Goal: Task Accomplishment & Management: Use online tool/utility

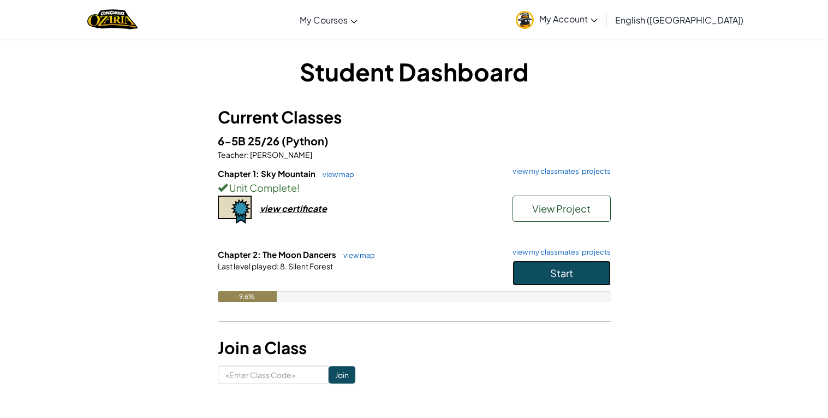
click at [566, 276] on span "Start" at bounding box center [561, 272] width 23 height 13
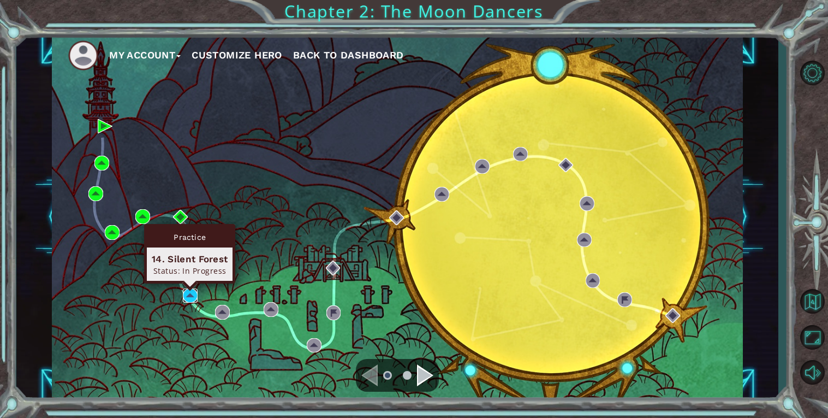
click at [193, 294] on img at bounding box center [190, 295] width 15 height 15
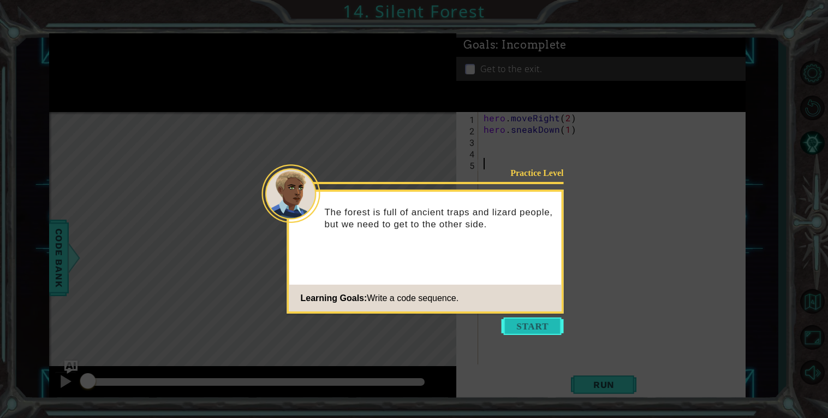
click at [533, 329] on button "Start" at bounding box center [533, 325] width 62 height 17
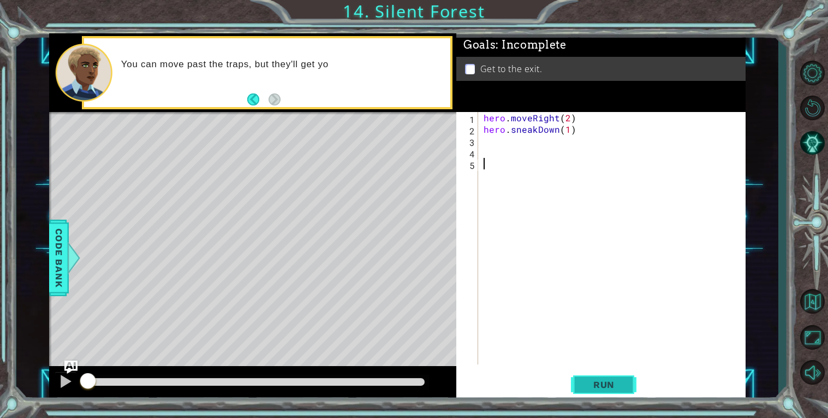
click at [600, 381] on span "Run" at bounding box center [604, 384] width 43 height 11
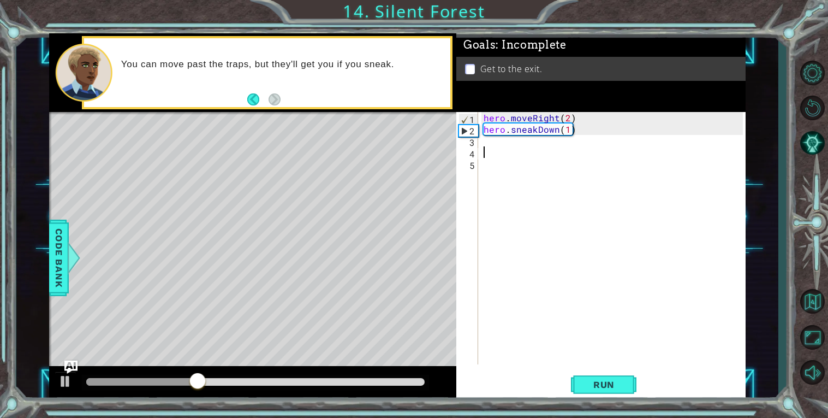
click at [490, 149] on div "hero . moveRight ( 2 ) hero . sneakDown ( 1 )" at bounding box center [615, 249] width 267 height 275
click at [485, 144] on div "hero . moveRight ( 2 ) hero . sneakDown ( 1 )" at bounding box center [615, 249] width 267 height 275
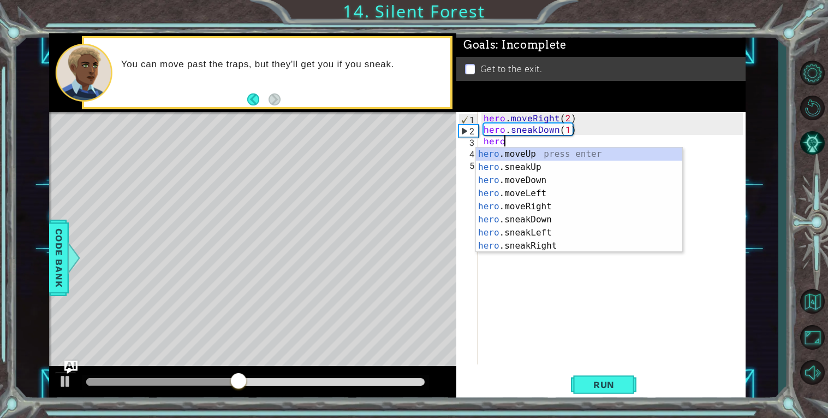
scroll to position [0, 1]
click at [561, 244] on div "hero .moveUp press enter hero .sneakUp press enter hero .moveDown press enter h…" at bounding box center [579, 212] width 206 height 131
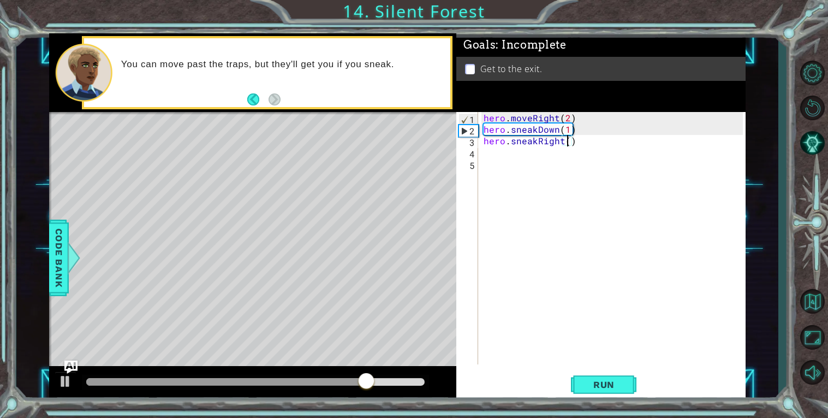
type textarea "hero.sneakRight(2)"
click at [506, 152] on div "hero . moveRight ( 2 ) hero . sneakDown ( 1 ) hero . sneakRight ( 2 )" at bounding box center [615, 249] width 267 height 275
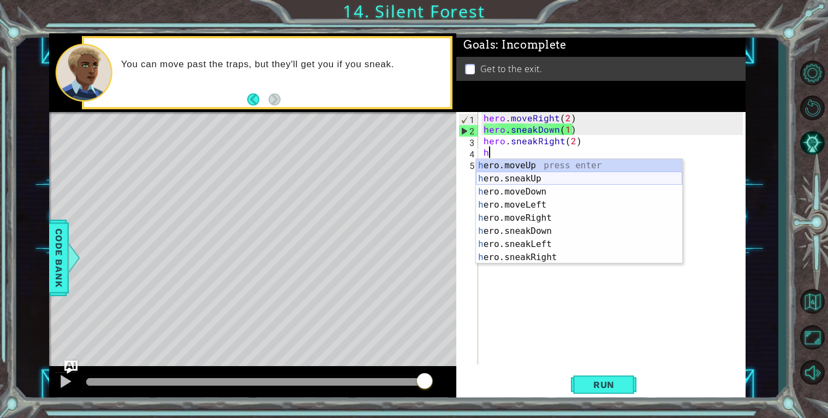
click at [531, 180] on div "h ero.moveUp press enter h ero.sneakUp press enter h ero.moveDown press enter h…" at bounding box center [579, 224] width 206 height 131
type textarea "hero.sneakUp(1)"
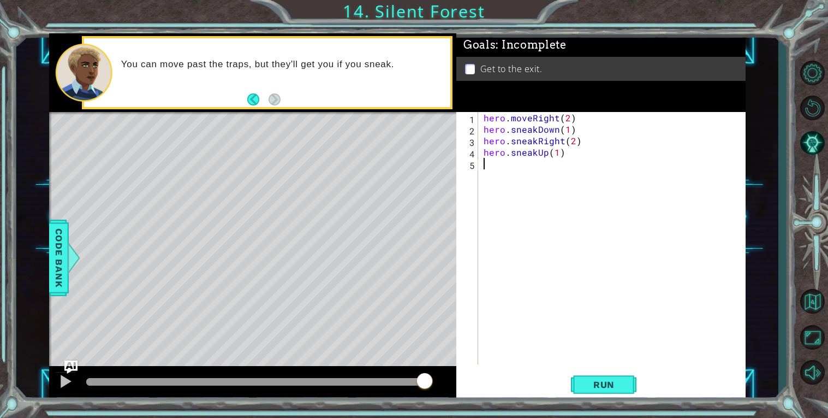
click at [507, 168] on div "hero . moveRight ( 2 ) hero . sneakDown ( 1 ) hero . sneakRight ( 2 ) hero . sn…" at bounding box center [615, 249] width 267 height 275
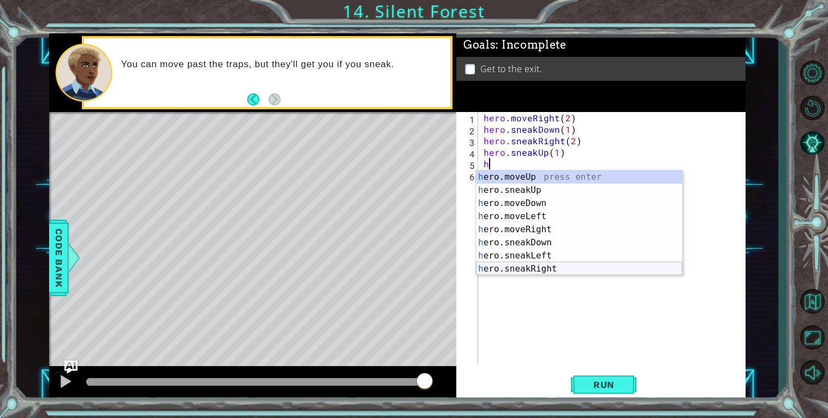
click at [538, 265] on div "h ero.moveUp press enter h ero.sneakUp press enter h ero.moveDown press enter h…" at bounding box center [579, 235] width 206 height 131
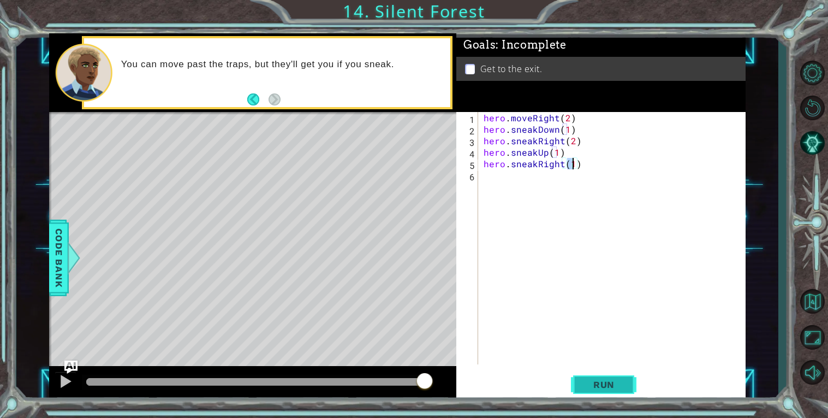
click at [619, 387] on span "Run" at bounding box center [604, 384] width 43 height 11
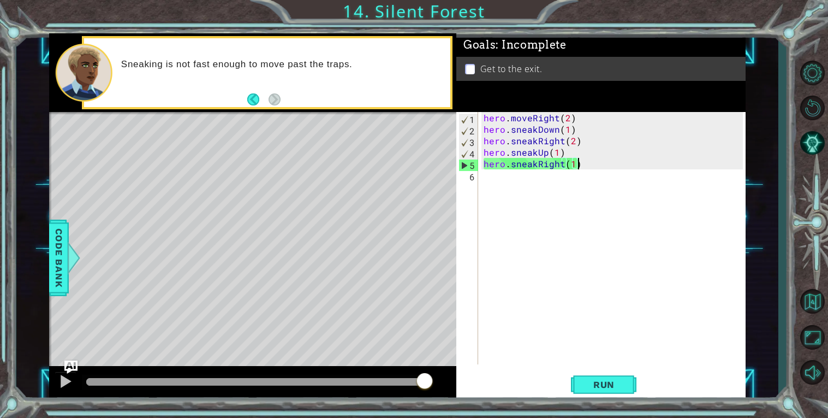
click at [589, 166] on div "hero . moveRight ( 2 ) hero . sneakDown ( 1 ) hero . sneakRight ( 2 ) hero . sn…" at bounding box center [615, 249] width 267 height 275
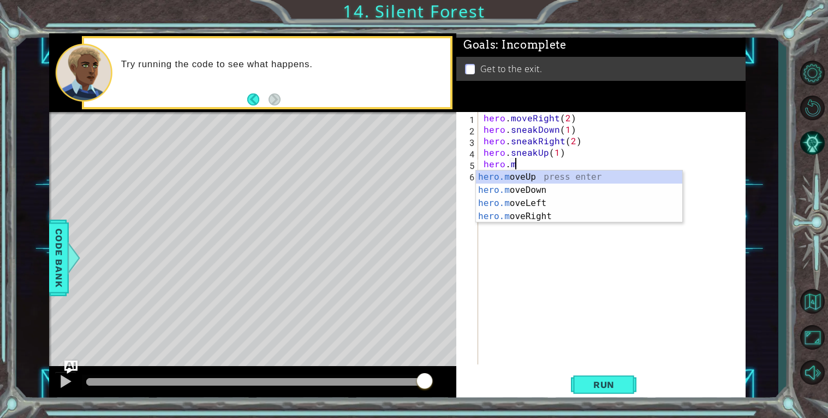
scroll to position [0, 1]
click at [550, 218] on div "hero.m oveUp press enter hero.m oveDown press enter hero.m oveLeft press enter …" at bounding box center [579, 209] width 206 height 79
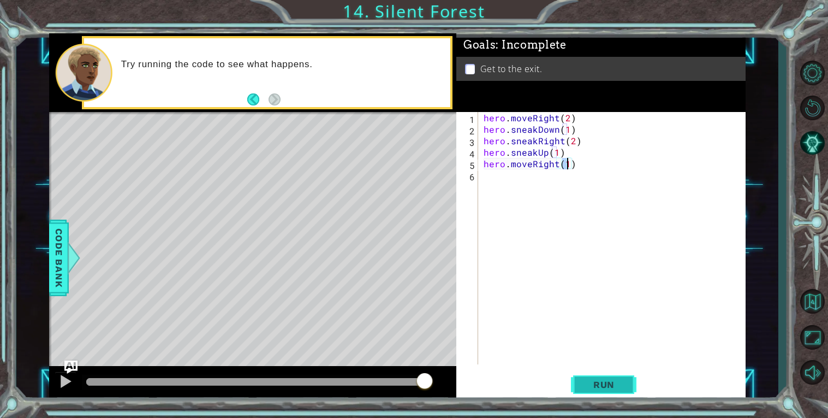
type textarea "hero.moveRight(1)"
click at [632, 371] on button "Run" at bounding box center [604, 384] width 66 height 29
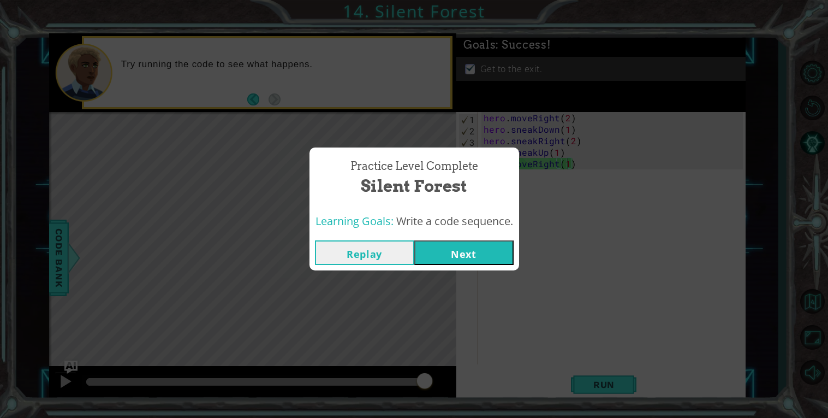
click at [472, 259] on button "Next" at bounding box center [463, 252] width 99 height 25
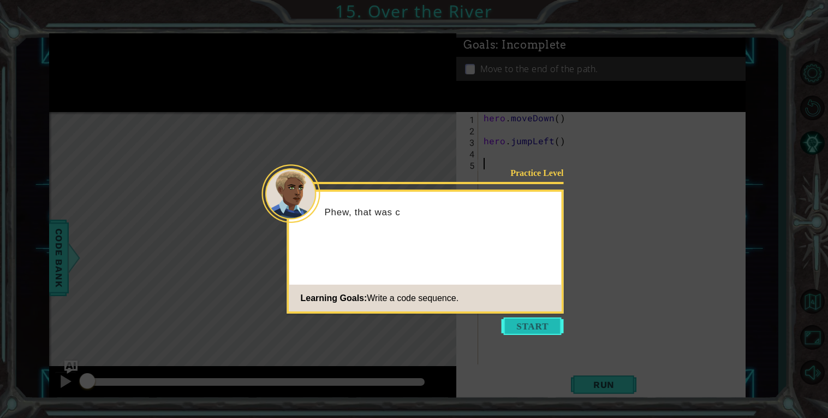
click at [550, 334] on button "Start" at bounding box center [533, 325] width 62 height 17
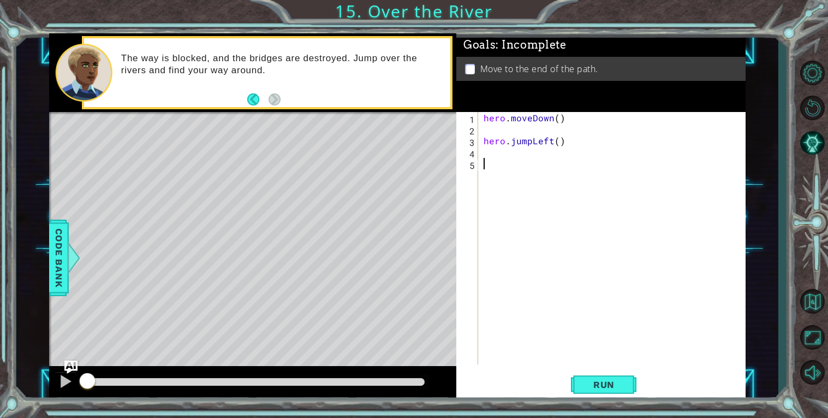
click at [480, 132] on div "1 2 3 4 5 hero . moveDown ( ) hero . jumpLeft ( ) ההההההההההההההההההההההההההההה…" at bounding box center [599, 238] width 287 height 252
click at [480, 138] on div "1 2 3 4 5 hero . moveDown ( ) hero . jumpLeft ( ) ההההההההההההההההההההההההההההה…" at bounding box center [599, 238] width 287 height 252
click at [485, 141] on div "hero . moveDown ( ) hero . jumpLeft ( )" at bounding box center [615, 249] width 267 height 275
type textarea "hero.jumpLeft()"
click at [489, 140] on div "hero . moveDown ( ) hero . jumpLeft ( )" at bounding box center [615, 249] width 267 height 275
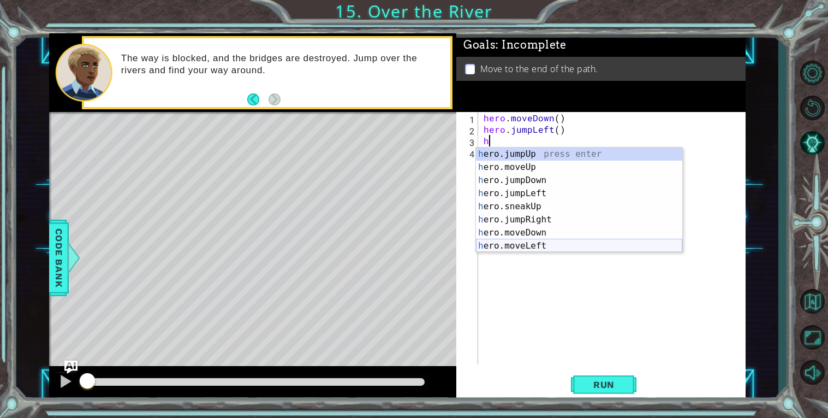
click at [532, 242] on div "h ero.jumpUp press enter h ero.moveUp press enter h ero.jumpDown press enter h …" at bounding box center [579, 212] width 206 height 131
type textarea "hero.moveLeft(1)"
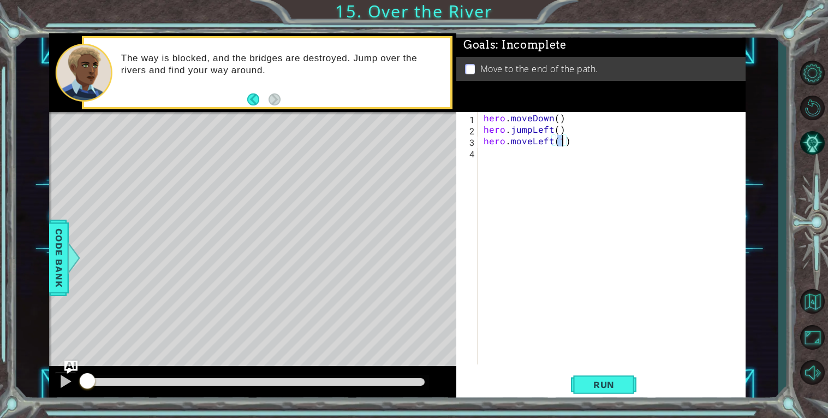
click at [500, 160] on div "hero . moveDown ( ) hero . jumpLeft ( ) hero . moveLeft ( 1 )" at bounding box center [615, 249] width 267 height 275
type textarea "h"
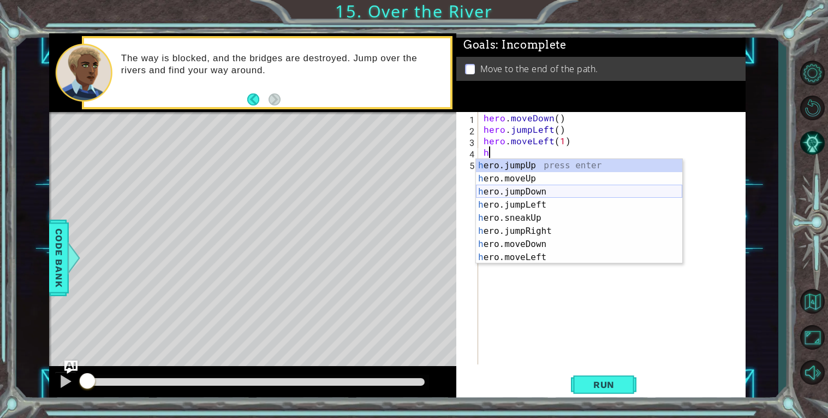
click at [521, 191] on div "h ero.jumpUp press enter h ero.moveUp press enter h ero.jumpDown press enter h …" at bounding box center [579, 224] width 206 height 131
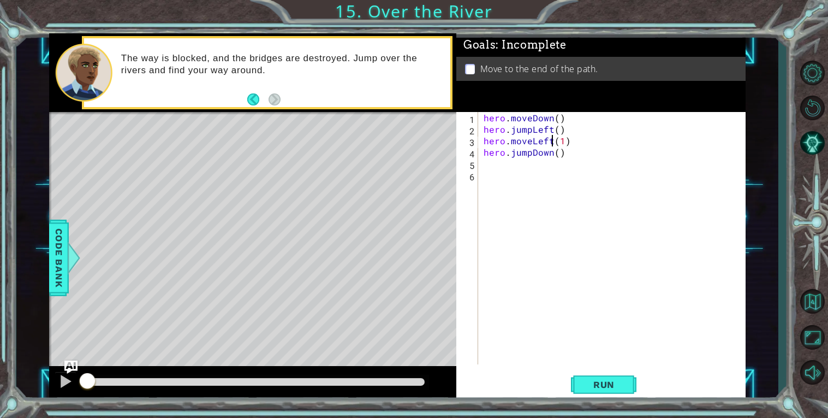
click at [552, 140] on div "hero . moveDown ( ) hero . jumpLeft ( ) hero . moveLeft ( 1 ) hero . jumpDown (…" at bounding box center [615, 249] width 267 height 275
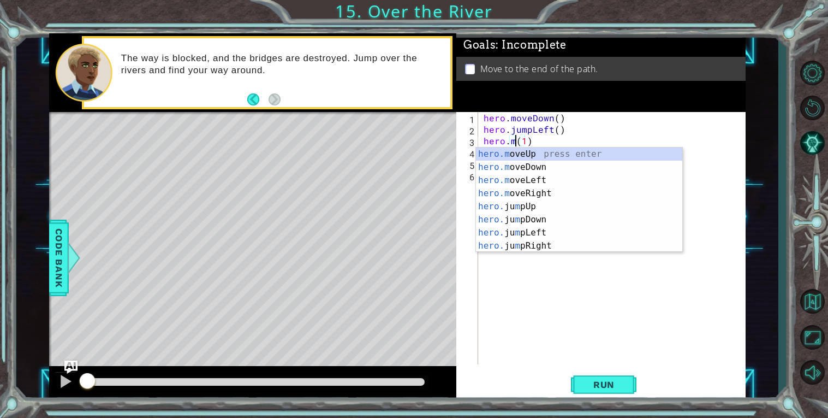
scroll to position [0, 2]
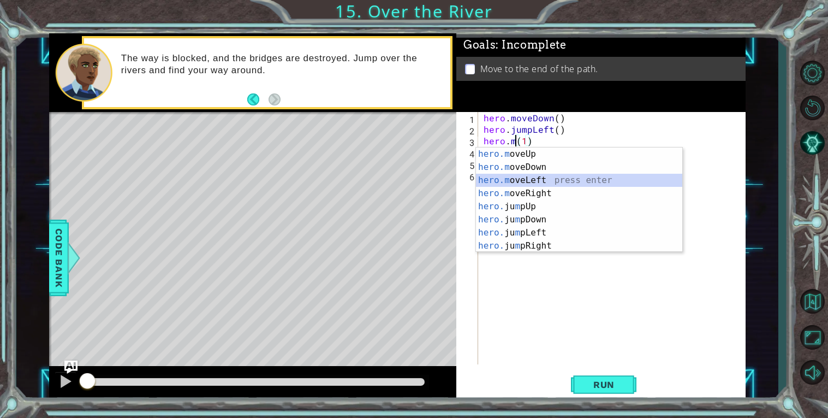
click at [565, 179] on div "hero.m oveUp press enter hero.m oveDown press enter hero.m oveLeft press enter …" at bounding box center [579, 212] width 206 height 131
type textarea "hero.moveLeft(1)(1)"
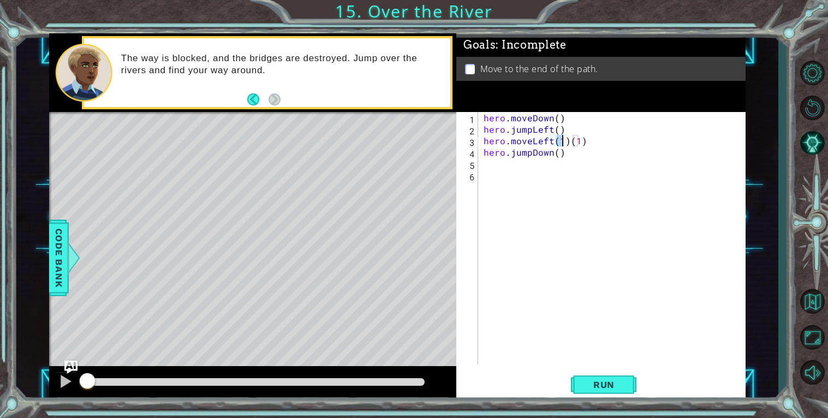
click at [500, 175] on div "hero . moveDown ( ) hero . jumpLeft ( ) hero . moveLeft ( 1 ) ( 1 ) hero . jump…" at bounding box center [615, 249] width 267 height 275
click at [490, 162] on div "hero . moveDown ( ) hero . jumpLeft ( ) hero . moveLeft ( 1 ) ( 1 ) hero . jump…" at bounding box center [615, 249] width 267 height 275
type textarea "h"
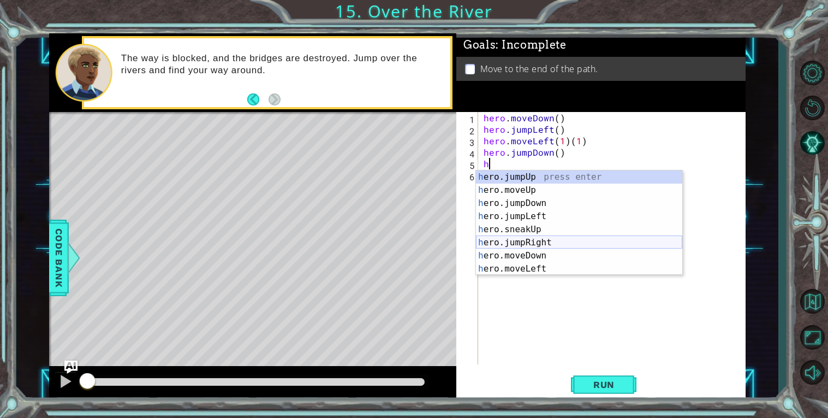
click at [552, 240] on div "h ero.jumpUp press enter h ero.moveUp press enter h ero.jumpDown press enter h …" at bounding box center [579, 235] width 206 height 131
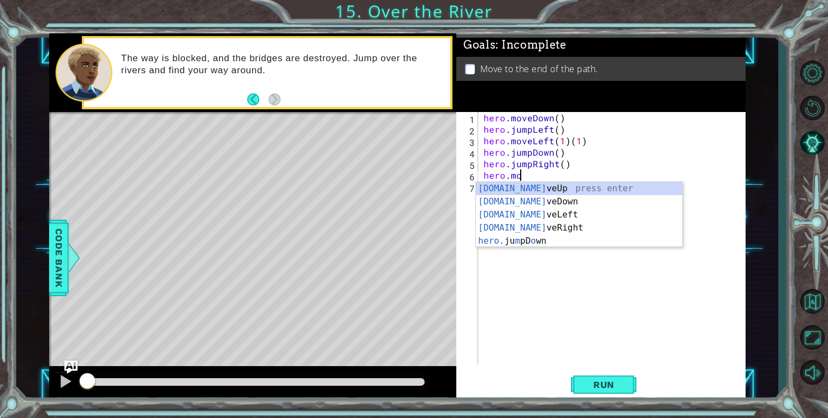
scroll to position [0, 2]
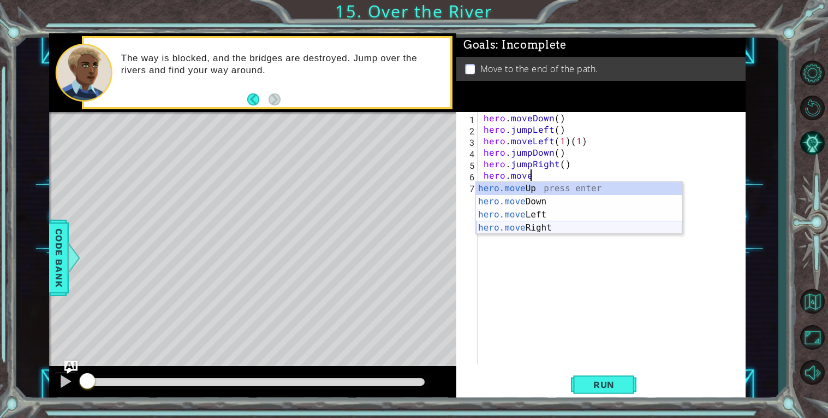
click at [558, 230] on div "hero.move Up press enter hero.move Down press enter hero.move Left press enter …" at bounding box center [579, 221] width 206 height 79
type textarea "hero.moveRight(1)"
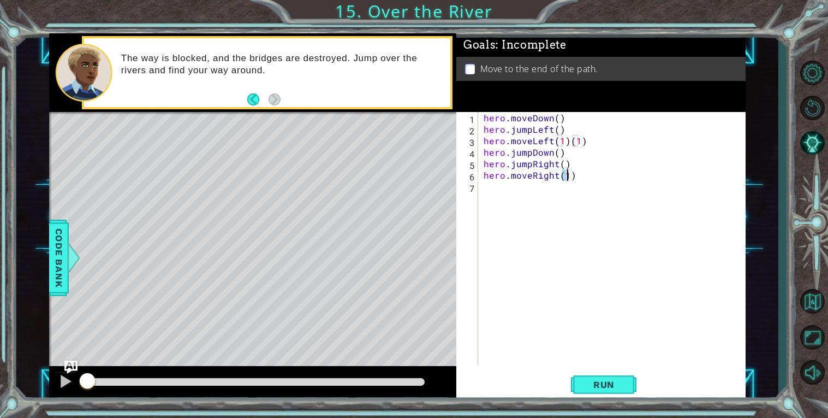
click at [498, 191] on div "hero . moveDown ( ) hero . jumpLeft ( ) hero . moveLeft ( 1 ) ( 1 ) hero . jump…" at bounding box center [615, 249] width 267 height 275
click at [606, 377] on button "Run" at bounding box center [604, 384] width 66 height 29
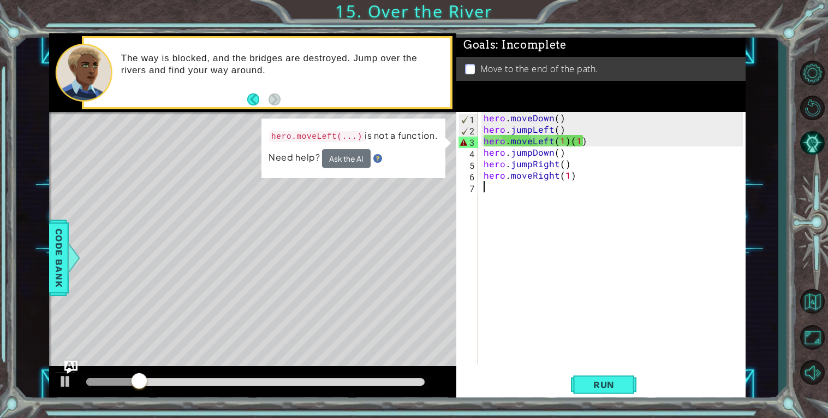
click at [628, 145] on div "hero . moveDown ( ) hero . jumpLeft ( ) hero . moveLeft ( 1 ) ( 1 ) hero . jump…" at bounding box center [615, 249] width 267 height 275
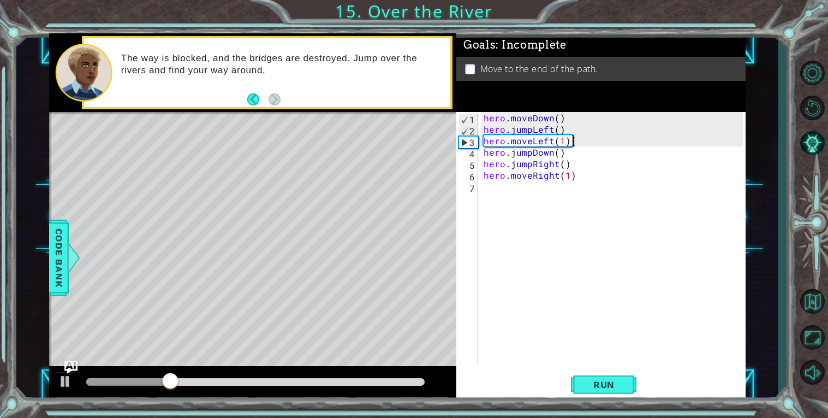
type textarea "hero.moveLeft(1)"
click at [622, 390] on button "Run" at bounding box center [604, 384] width 66 height 29
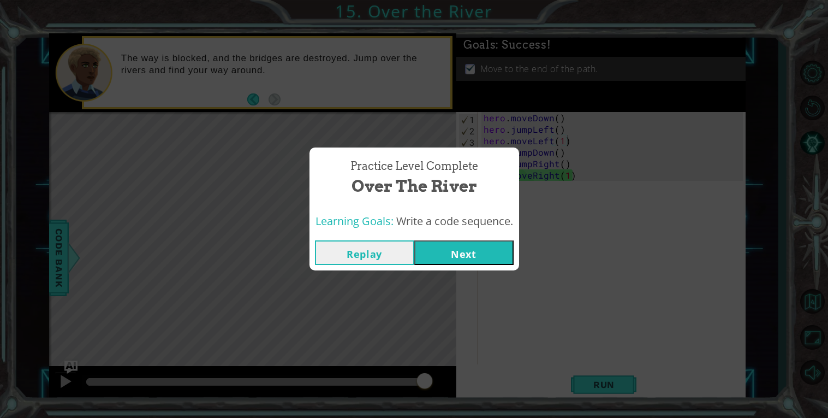
click at [473, 248] on button "Next" at bounding box center [463, 252] width 99 height 25
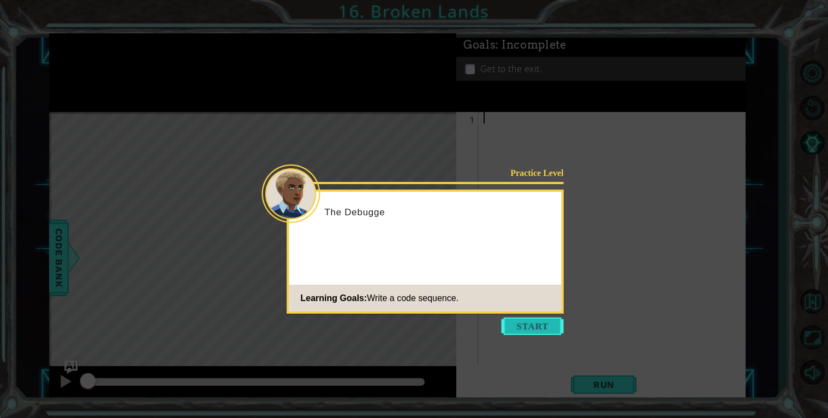
click at [521, 328] on button "Start" at bounding box center [533, 325] width 62 height 17
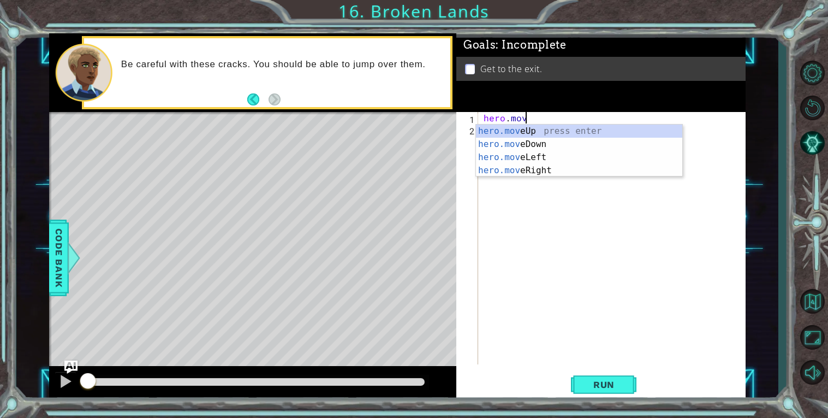
scroll to position [0, 2]
click at [535, 171] on div "hero.move Up press enter hero.move Down press enter hero.move Left press enter …" at bounding box center [579, 163] width 206 height 79
type textarea "hero.moveRight(1)"
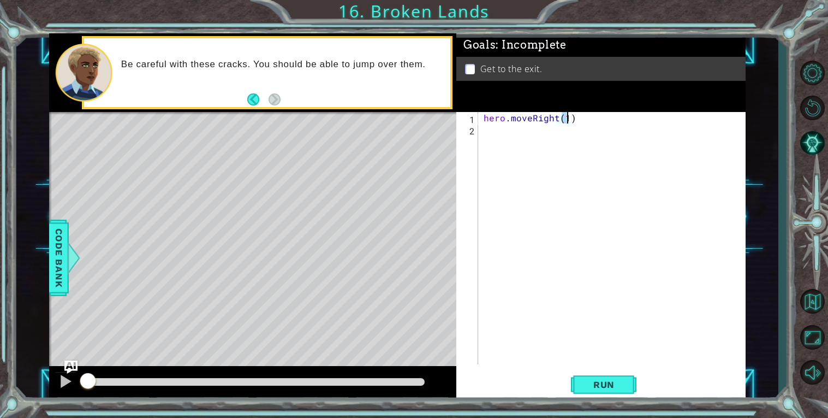
click at [525, 146] on div "hero . moveRight ( 1 )" at bounding box center [615, 249] width 267 height 275
type textarea "h"
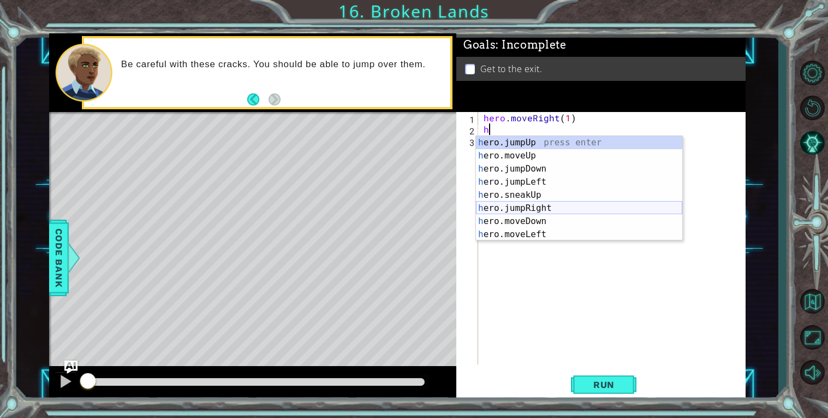
click at [554, 207] on div "h ero.jumpUp press enter h ero.moveUp press enter h ero.jumpDown press enter h …" at bounding box center [579, 201] width 206 height 131
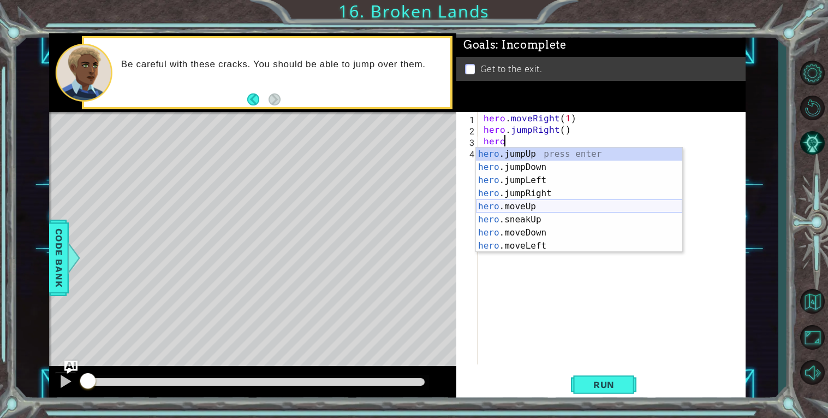
scroll to position [0, 1]
click at [572, 188] on div "hero.m oveUp press enter hero.m oveDown press enter hero.m oveLeft press enter …" at bounding box center [579, 212] width 206 height 131
type textarea "hero.moveRight(1)"
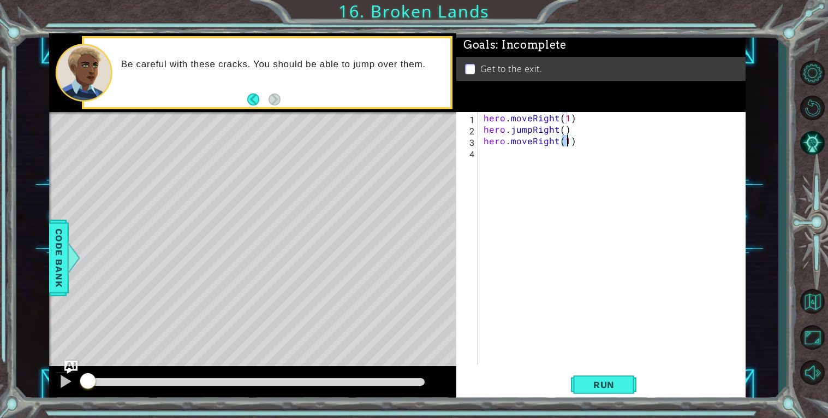
click at [533, 167] on div "hero . moveRight ( 1 ) hero . jumpRight ( ) hero . moveRight ( 1 )" at bounding box center [615, 249] width 267 height 275
type textarea "h"
type textarea "b"
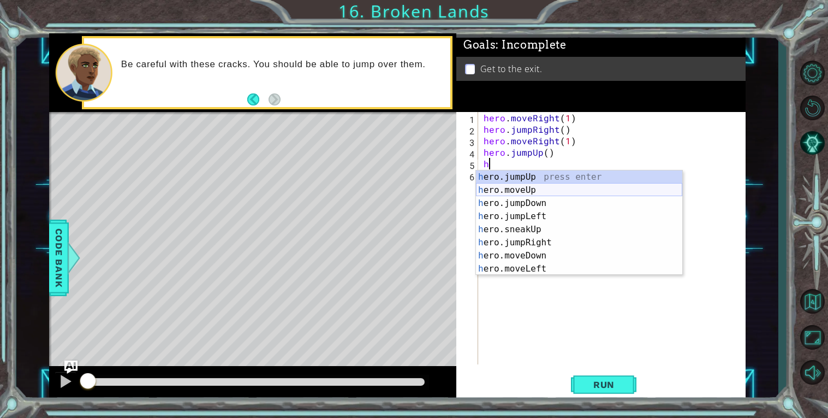
click at [551, 191] on div "h ero.jumpUp press enter h ero.moveUp press enter h ero.jumpDown press enter h …" at bounding box center [579, 235] width 206 height 131
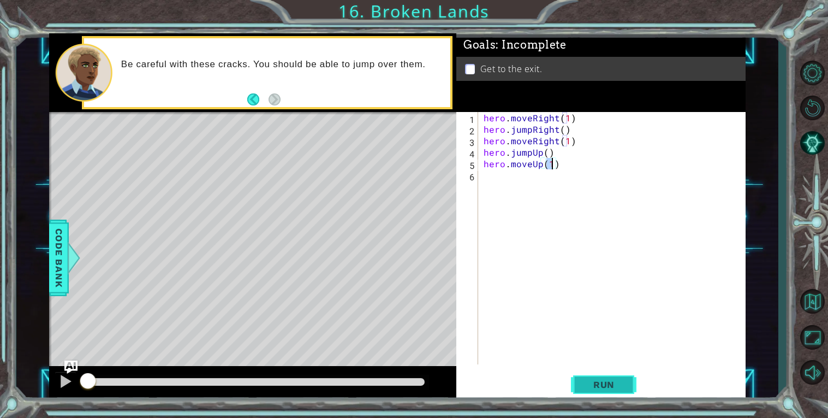
type textarea "hero.moveUp(1)"
click at [598, 389] on span "Run" at bounding box center [604, 384] width 43 height 11
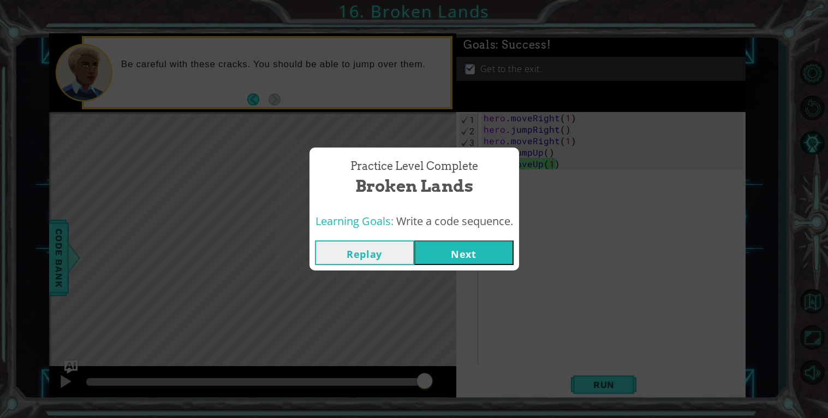
click at [478, 254] on button "Next" at bounding box center [463, 252] width 99 height 25
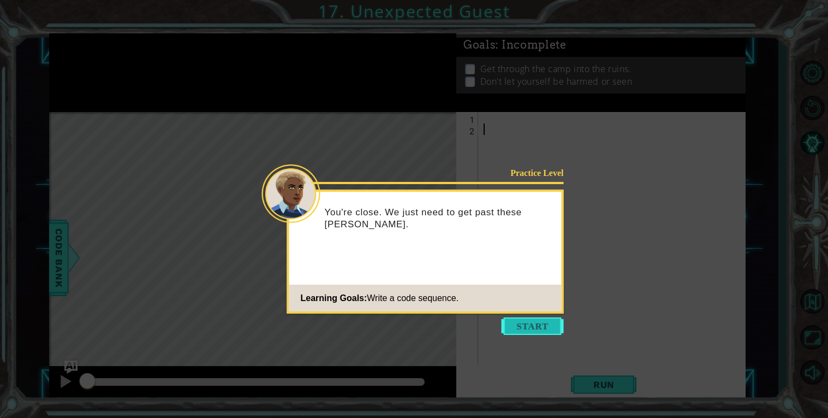
click at [542, 321] on button "Start" at bounding box center [533, 325] width 62 height 17
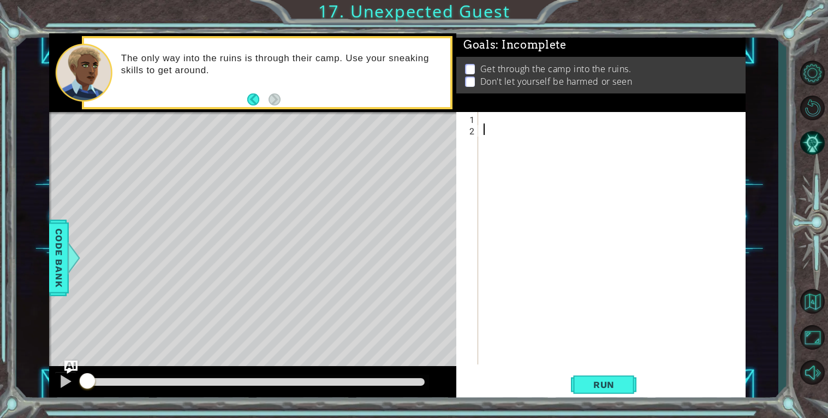
click at [490, 120] on div at bounding box center [615, 249] width 267 height 275
type textarea "h"
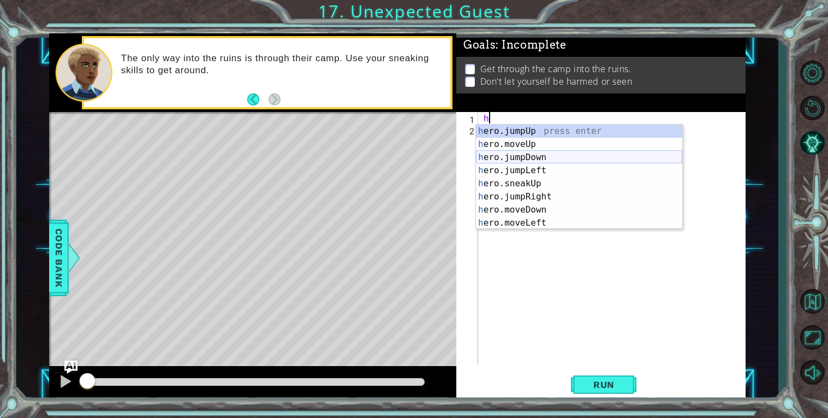
click at [546, 157] on div "h ero.jumpUp press enter h ero.moveUp press enter h ero.jumpDown press enter h …" at bounding box center [579, 189] width 206 height 131
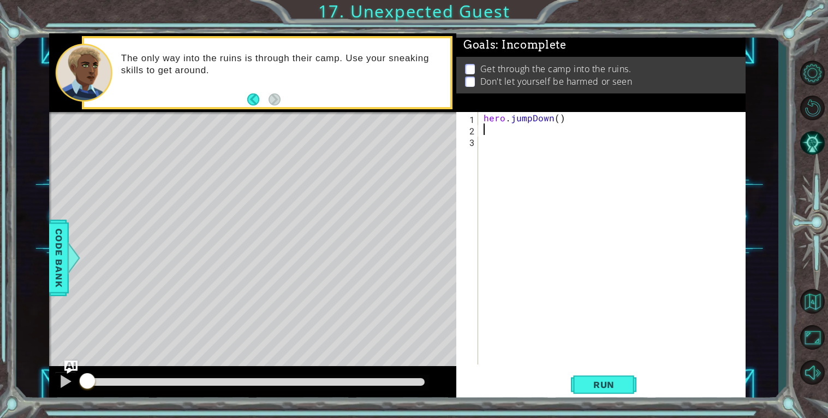
type textarea "hero.jumpDown()"
click at [486, 134] on div "hero . jumpDown ( )" at bounding box center [615, 249] width 267 height 275
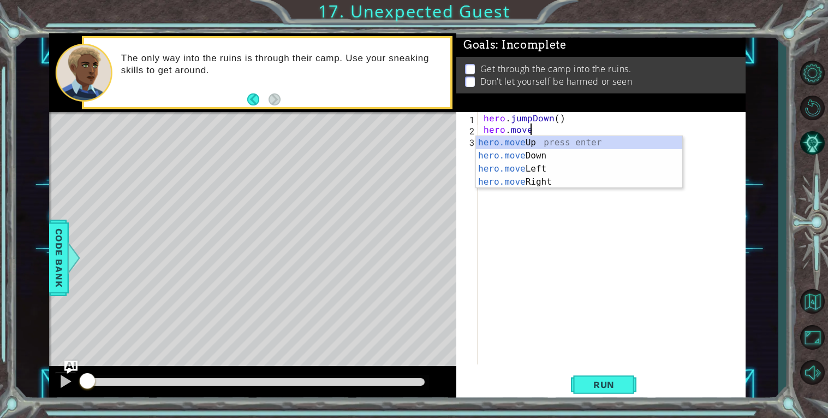
scroll to position [0, 2]
click at [520, 179] on div "hero.move Up press enter hero.move Down press enter hero.move Left press enter …" at bounding box center [579, 175] width 206 height 79
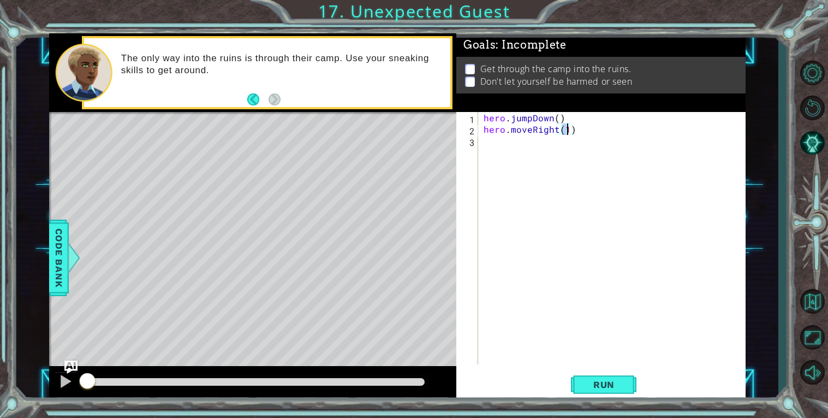
click at [574, 131] on div "hero . jumpDown ( ) hero . moveRight ( 1 )" at bounding box center [615, 249] width 267 height 275
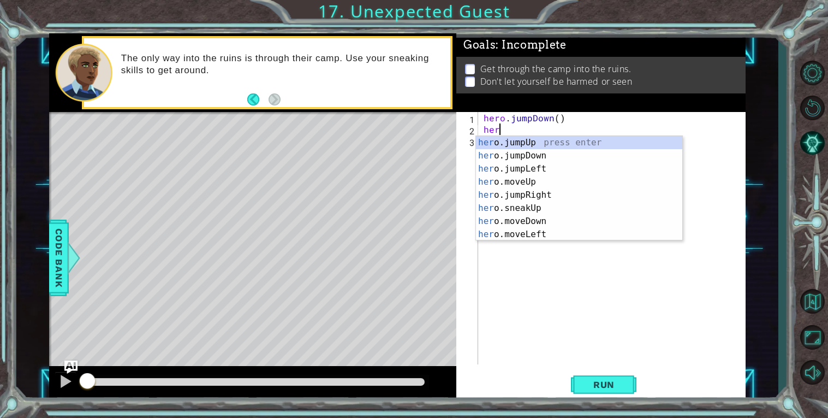
scroll to position [0, 0]
type textarea "hero"
click at [554, 179] on div "hero .jumpUp press enter hero .jumpDown press enter hero .jumpLeft press enter …" at bounding box center [579, 201] width 206 height 131
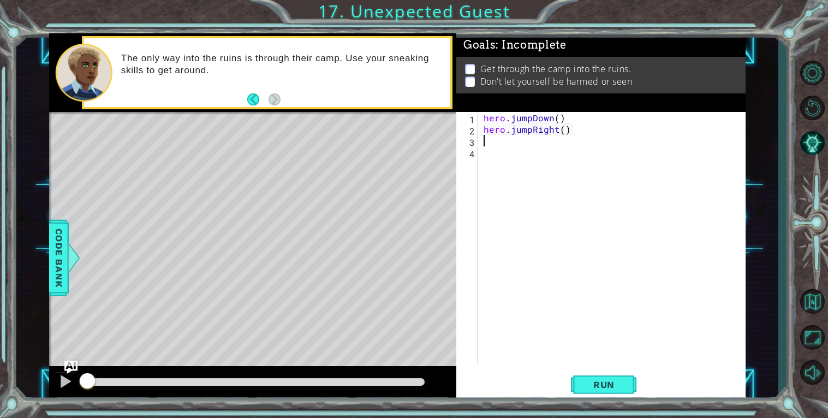
scroll to position [0, 0]
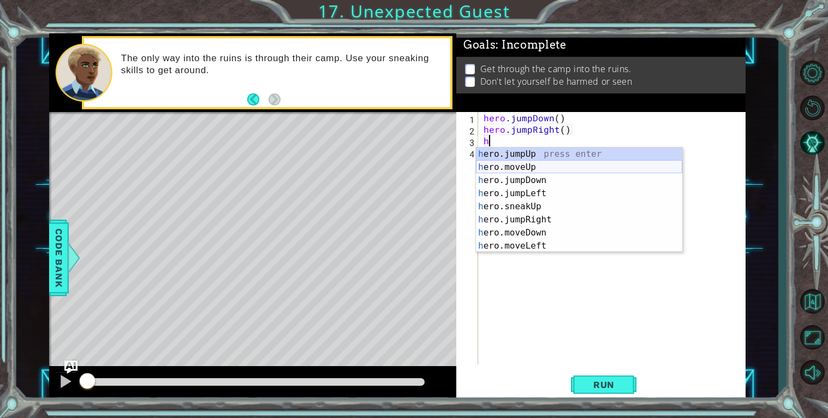
click at [540, 165] on div "h ero.jumpUp press enter h ero.moveUp press enter h ero.jumpDown press enter h …" at bounding box center [579, 212] width 206 height 131
type textarea "hero.moveUp(1)"
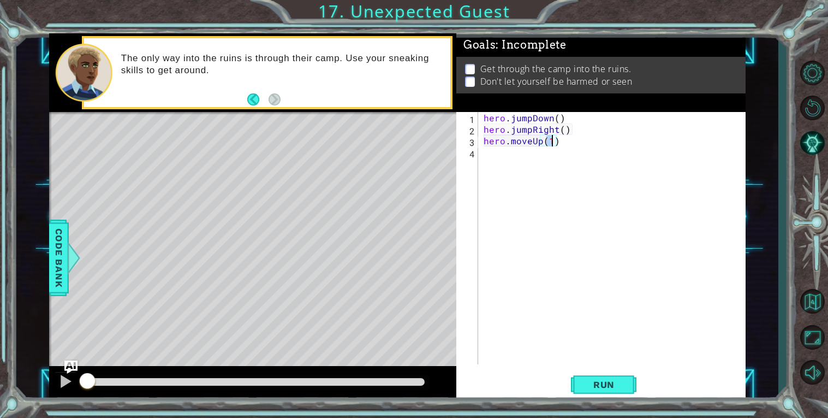
click at [512, 167] on div "hero . jumpDown ( ) hero . jumpRight ( ) hero . moveUp ( 1 )" at bounding box center [615, 249] width 267 height 275
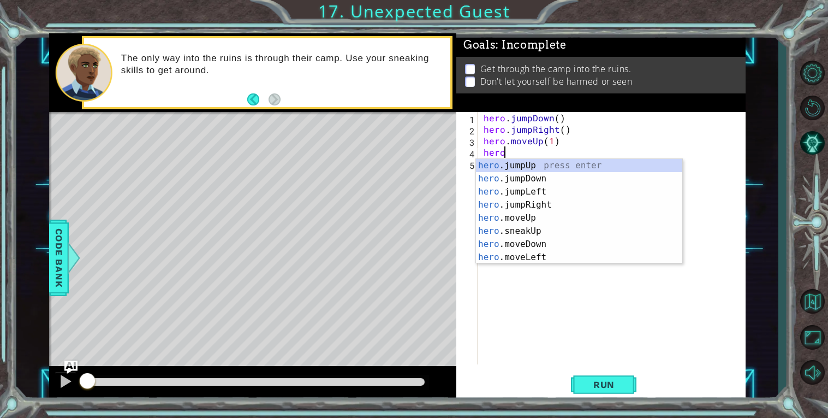
scroll to position [0, 1]
click at [521, 201] on div "hero.m oveUp press enter hero.m oveDown press enter hero.m oveLeft press enter …" at bounding box center [579, 224] width 206 height 131
type textarea "hero.moveRight(1)"
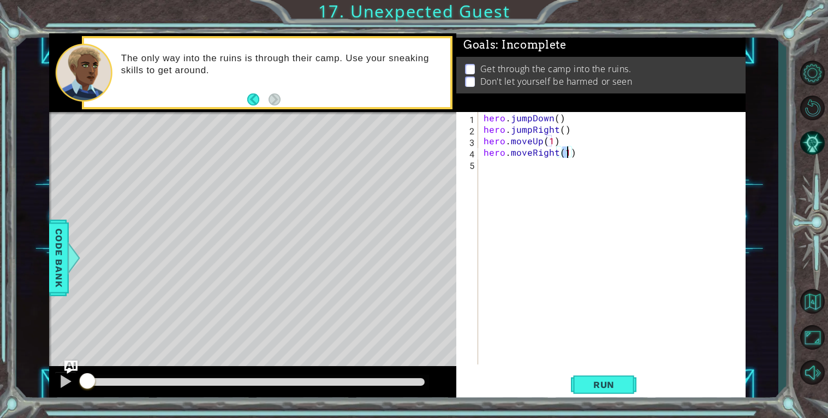
click at [518, 198] on div "hero . jumpDown ( ) hero . jumpRight ( ) hero . moveUp ( 1 ) hero . moveRight (…" at bounding box center [615, 249] width 267 height 275
click at [578, 155] on div "hero . jumpDown ( ) hero . jumpRight ( ) hero . moveUp ( 1 ) hero . moveRight (…" at bounding box center [615, 249] width 267 height 275
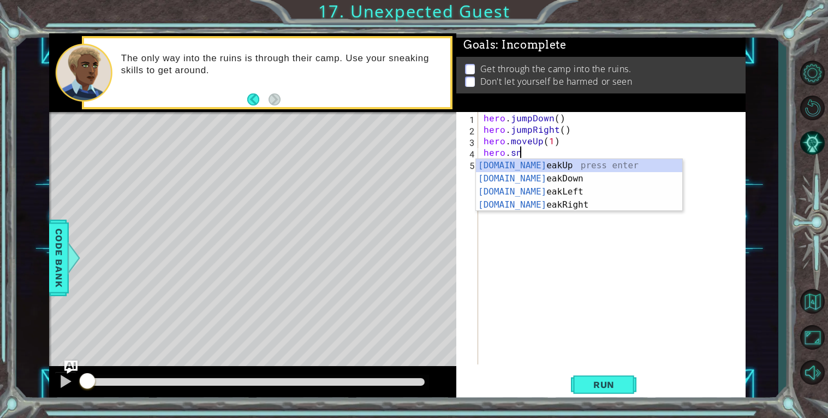
scroll to position [0, 2]
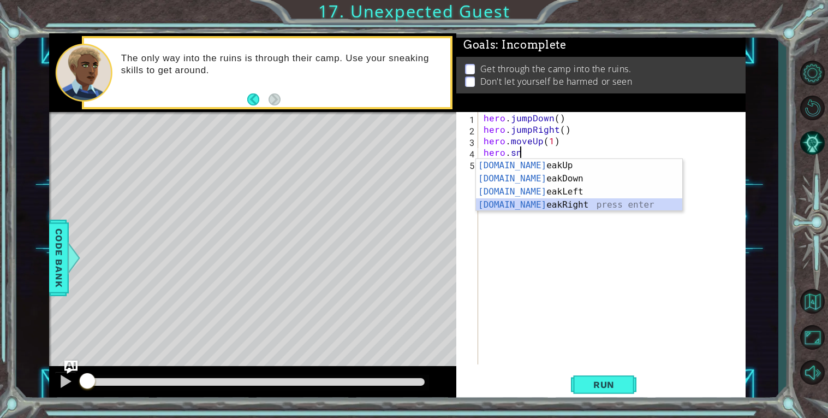
click at [541, 203] on div "[DOMAIN_NAME] eakUp press enter [DOMAIN_NAME] eakDown press enter [DOMAIN_NAME]…" at bounding box center [579, 198] width 206 height 79
type textarea "hero.sneakRight(1)"
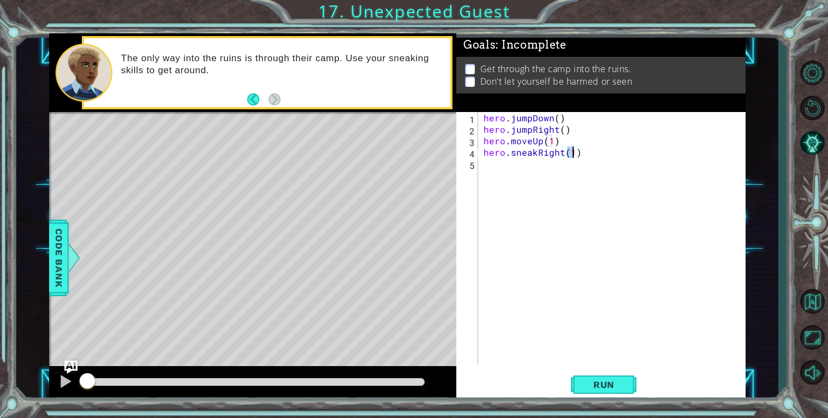
click at [535, 181] on div "hero . jumpDown ( ) hero . jumpRight ( ) hero . moveUp ( 1 ) hero . sneakRight …" at bounding box center [615, 249] width 267 height 275
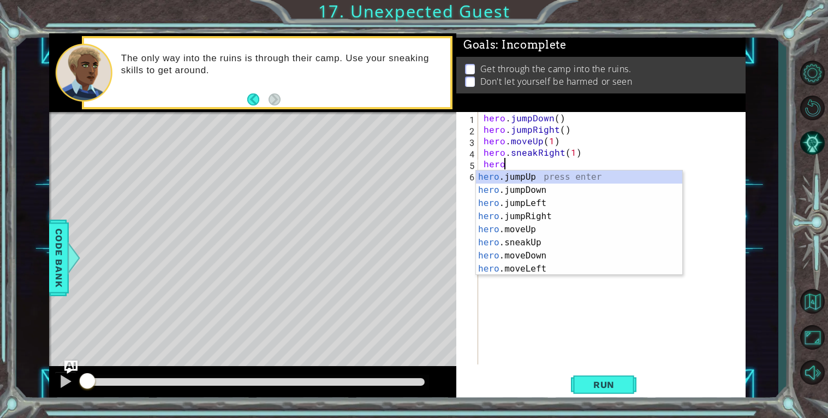
scroll to position [0, 1]
click at [547, 239] on div "hero .jumpUp press enter hero .jumpDown press enter hero .jumpLeft press enter …" at bounding box center [579, 235] width 206 height 131
type textarea "hero.sneakUp(1)"
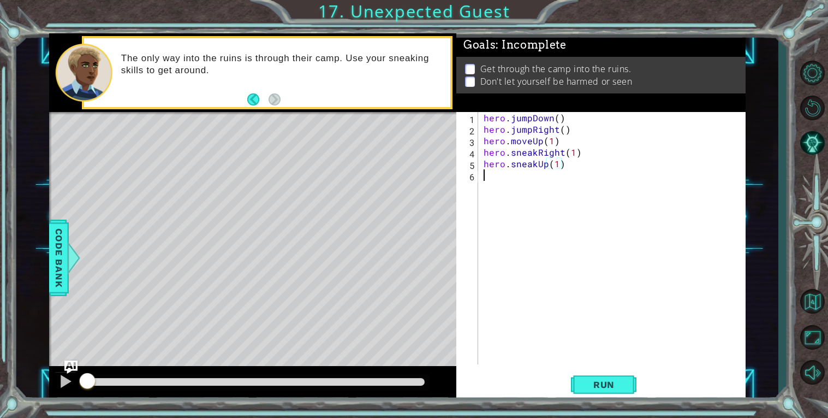
click at [511, 197] on div "hero . jumpDown ( ) hero . jumpRight ( ) hero . moveUp ( 1 ) hero . sneakRight …" at bounding box center [615, 249] width 267 height 275
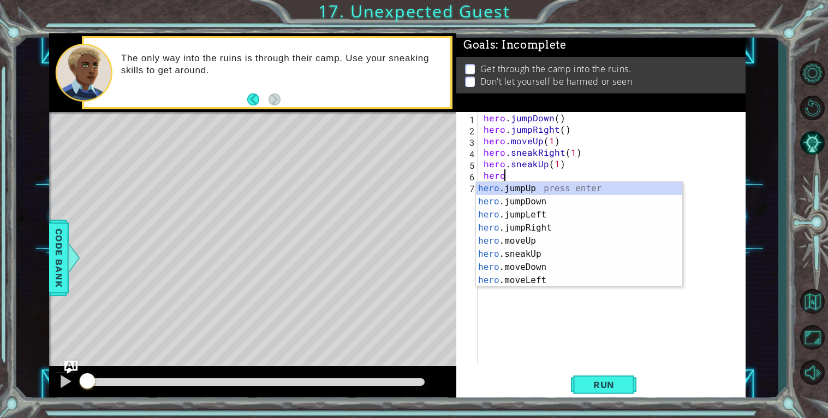
click at [637, 138] on div "hero . jumpDown ( ) hero . jumpRight ( ) hero . moveUp ( 1 ) hero . sneakRight …" at bounding box center [615, 249] width 267 height 275
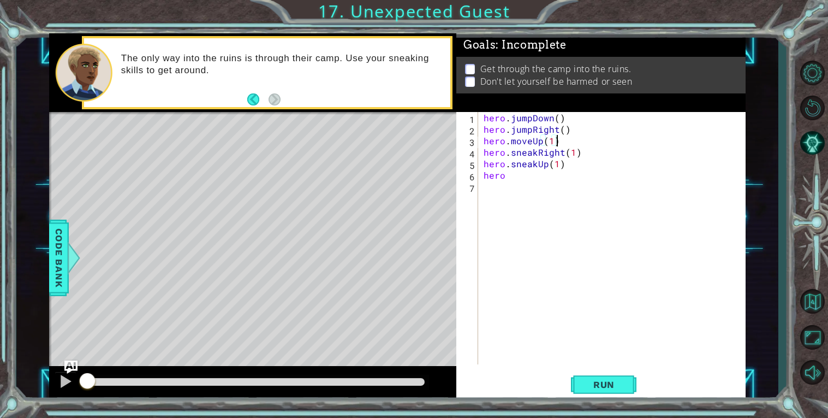
click at [524, 175] on div "hero . jumpDown ( ) hero . jumpRight ( ) hero . moveUp ( 1 ) hero . sneakRight …" at bounding box center [615, 249] width 267 height 275
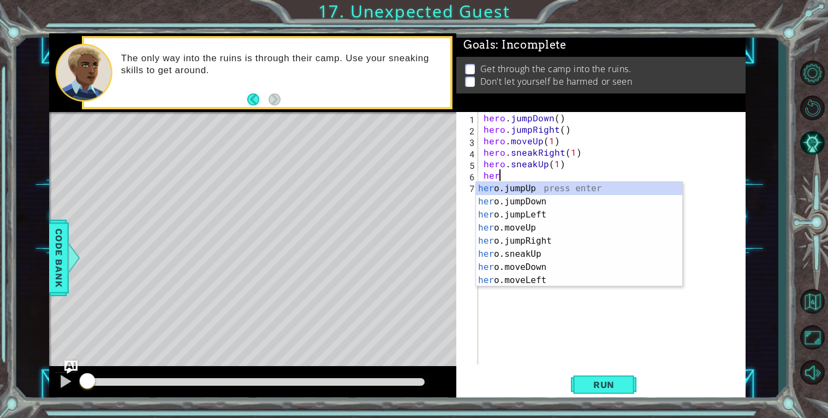
scroll to position [0, 0]
type textarea "h"
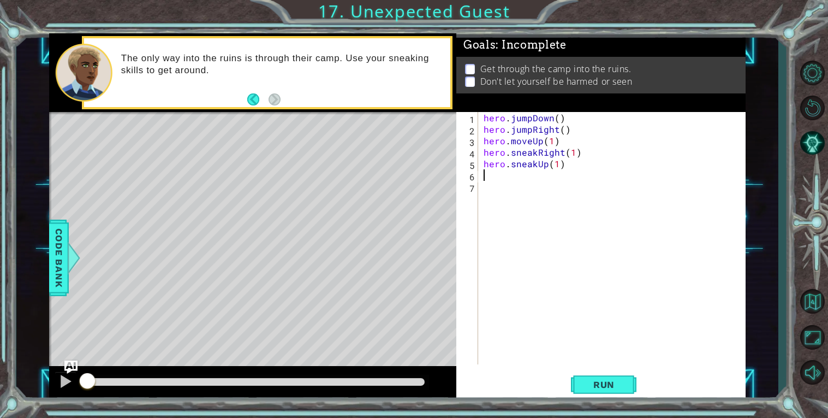
click at [569, 165] on div "hero . jumpDown ( ) hero . jumpRight ( ) hero . moveUp ( 1 ) hero . sneakRight …" at bounding box center [615, 249] width 267 height 275
type textarea "hero.sneakUp(3)"
click at [502, 185] on div "hero . jumpDown ( ) hero . jumpRight ( ) hero . moveUp ( 1 ) hero . sneakRight …" at bounding box center [615, 249] width 267 height 275
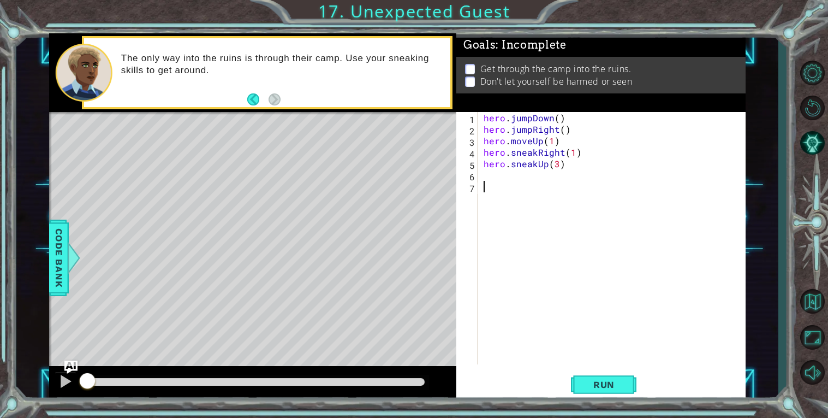
scroll to position [0, 0]
click at [494, 179] on div "hero . jumpDown ( ) hero . jumpRight ( ) hero . moveUp ( 1 ) hero . sneakRight …" at bounding box center [615, 249] width 267 height 275
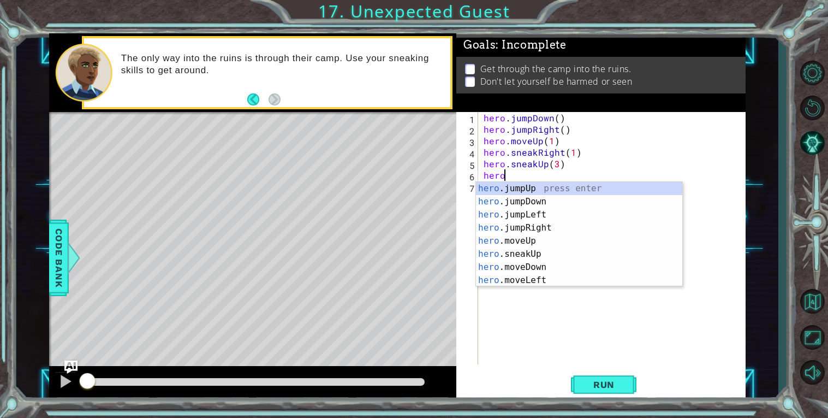
scroll to position [0, 1]
click at [554, 258] on div "hero .jumpUp press enter hero .jumpDown press enter hero .jumpLeft press enter …" at bounding box center [579, 247] width 206 height 131
type textarea "hero.sneakUp(1)"
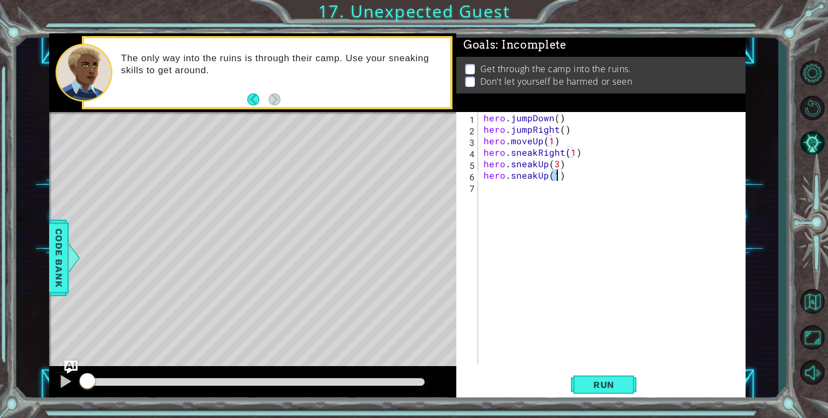
click at [573, 181] on div "hero . jumpDown ( ) hero . jumpRight ( ) hero . moveUp ( 1 ) hero . sneakRight …" at bounding box center [615, 249] width 267 height 275
click at [572, 180] on div "hero . jumpDown ( ) hero . jumpRight ( ) hero . moveUp ( 1 ) hero . sneakRight …" at bounding box center [615, 249] width 267 height 275
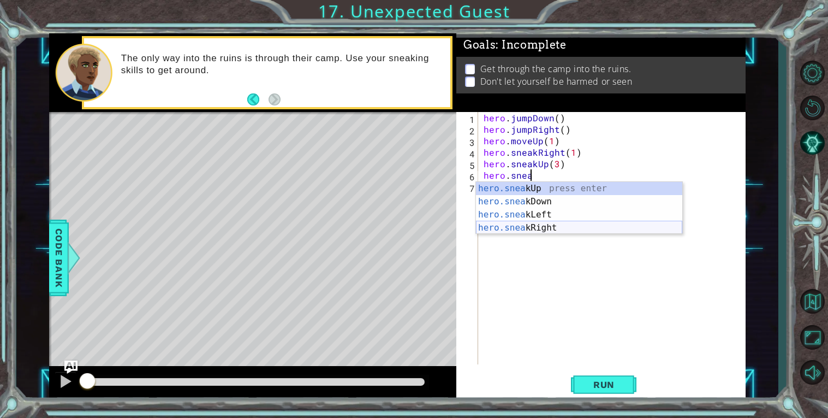
click at [564, 225] on div "hero.snea kUp press enter hero.snea kDown press enter hero.snea kLeft press ent…" at bounding box center [579, 221] width 206 height 79
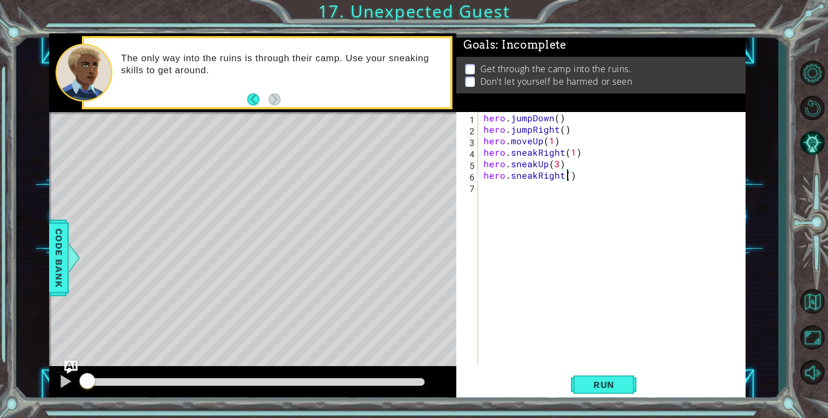
type textarea "hero.sneakRight(3)"
click at [495, 193] on div "hero . jumpDown ( ) hero . jumpRight ( ) hero . moveUp ( 1 ) hero . sneakRight …" at bounding box center [615, 249] width 267 height 275
click at [501, 186] on div "hero . jumpDown ( ) hero . jumpRight ( ) hero . moveUp ( 1 ) hero . sneakRight …" at bounding box center [615, 249] width 267 height 275
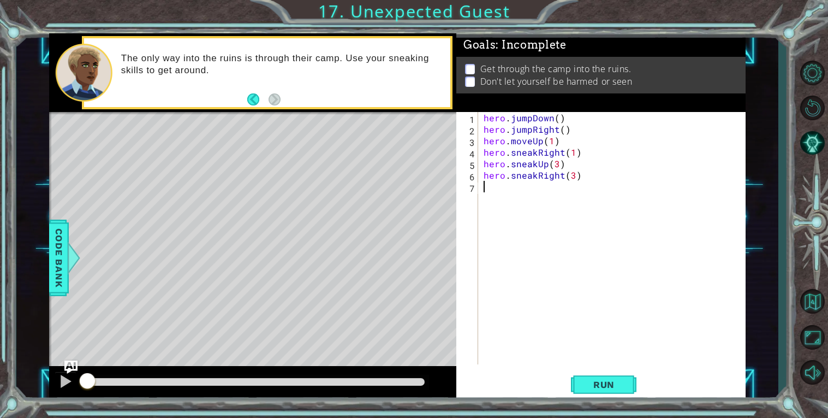
click at [501, 186] on div "hero . jumpDown ( ) hero . jumpRight ( ) hero . moveUp ( 1 ) hero . sneakRight …" at bounding box center [615, 249] width 267 height 275
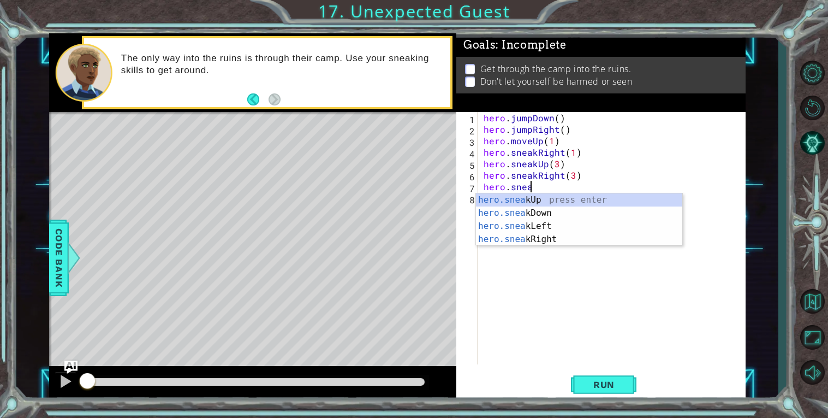
scroll to position [0, 2]
click at [562, 214] on div "hero.sneak Up press enter hero.sneak Down press enter hero.sneak Left press ent…" at bounding box center [579, 232] width 206 height 79
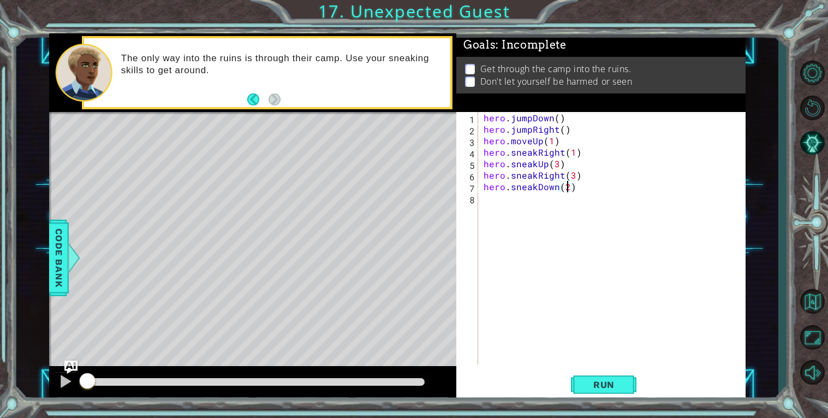
scroll to position [0, 4]
type textarea "hero.sneakDown(2)"
click at [594, 383] on span "Run" at bounding box center [604, 384] width 43 height 11
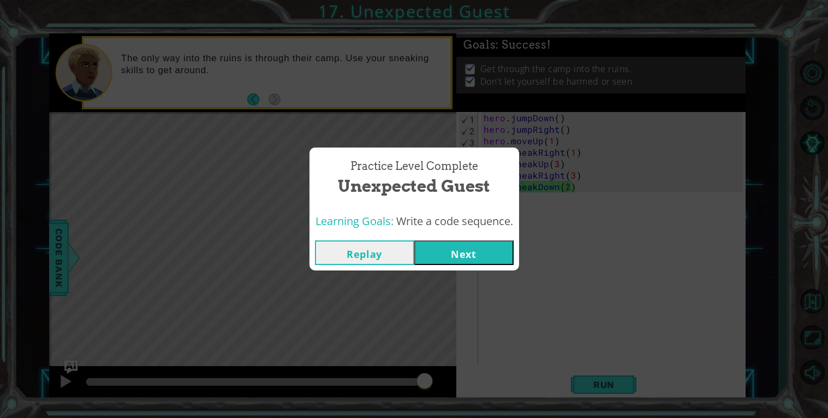
click at [472, 248] on button "Next" at bounding box center [463, 252] width 99 height 25
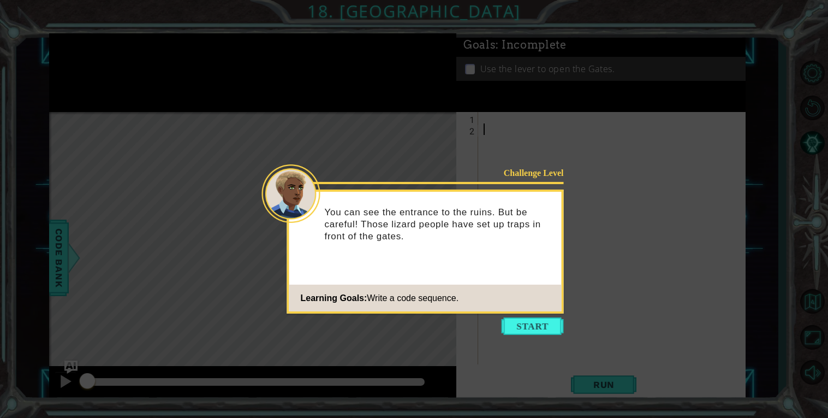
click at [537, 317] on icon at bounding box center [414, 209] width 828 height 418
click at [538, 320] on button "Start" at bounding box center [533, 325] width 62 height 17
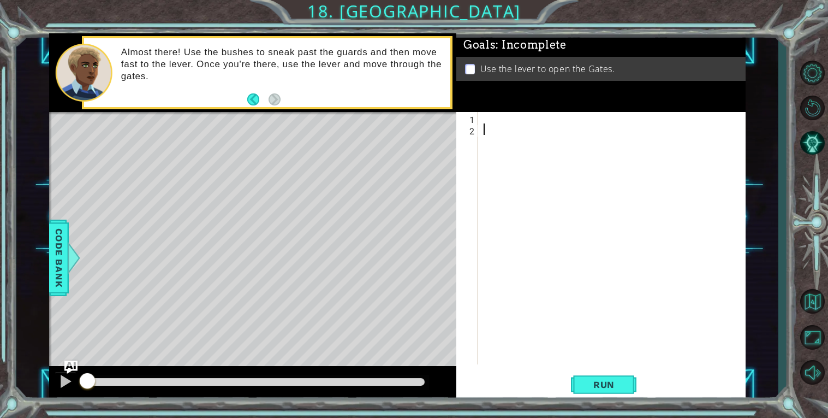
click at [502, 122] on div at bounding box center [615, 249] width 267 height 275
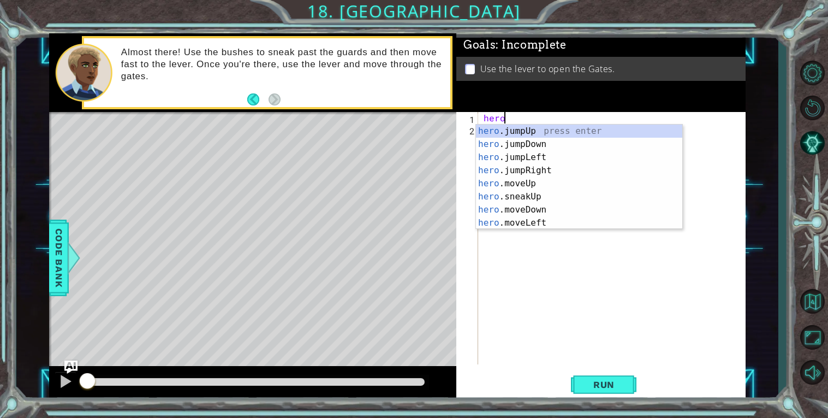
scroll to position [0, 1]
click at [547, 167] on div "hero.m oveUp press enter hero.m oveDown press enter hero.m oveLeft press enter …" at bounding box center [579, 189] width 206 height 131
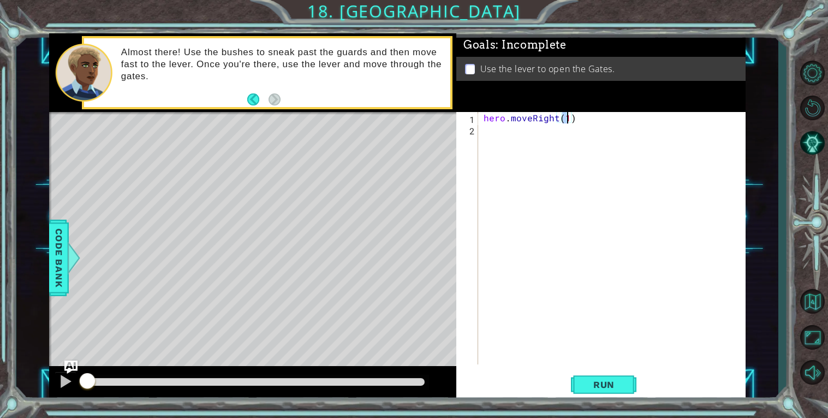
type textarea "hero.moveRight(1)"
click at [621, 369] on div "hero.moveRight(1) 1 2 hero . moveRight ( 1 ) הההההההההההההההההההההההההההההההההה…" at bounding box center [600, 256] width 289 height 289
click at [615, 381] on span "Run" at bounding box center [604, 384] width 43 height 11
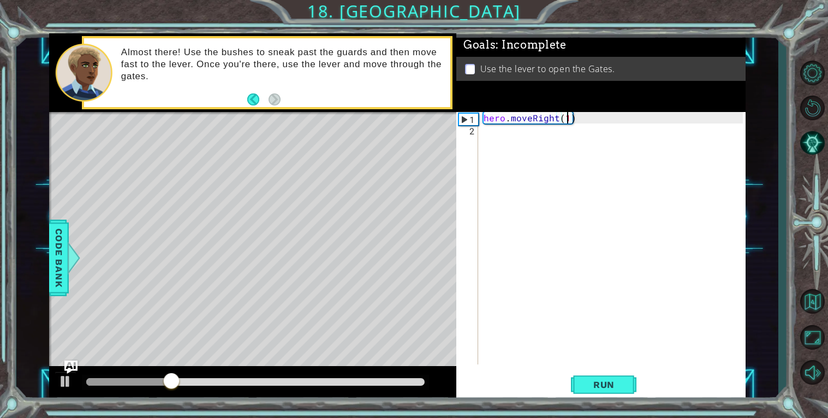
click at [509, 138] on div "hero . moveRight ( 1 )" at bounding box center [615, 249] width 267 height 275
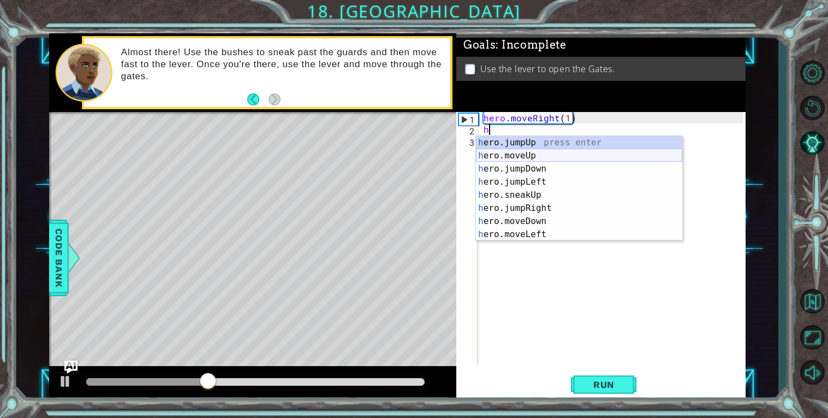
click at [550, 157] on div "h ero.jumpUp press enter h ero.moveUp press enter h ero.jumpDown press enter h …" at bounding box center [579, 201] width 206 height 131
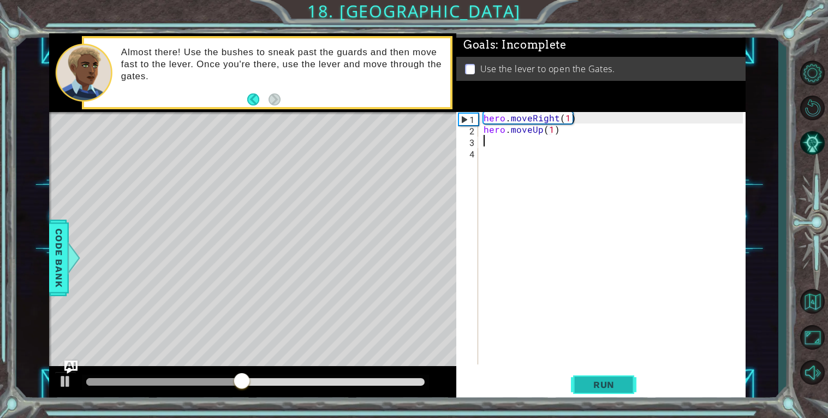
type textarea "hero.moveUp(1)"
click at [625, 377] on button "Run" at bounding box center [604, 384] width 66 height 29
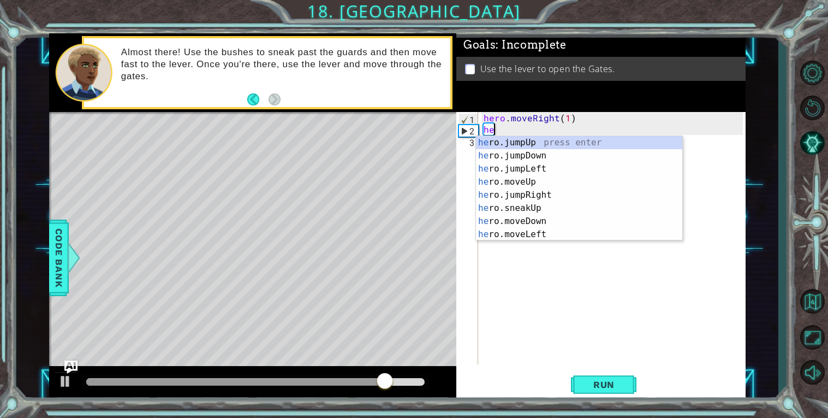
type textarea "h"
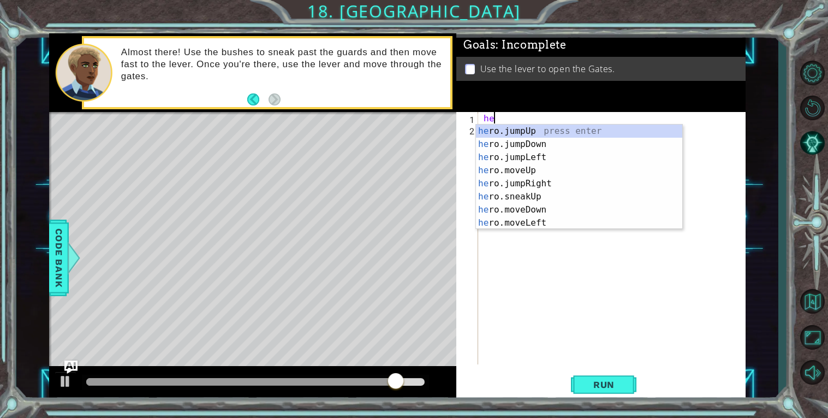
type textarea "h"
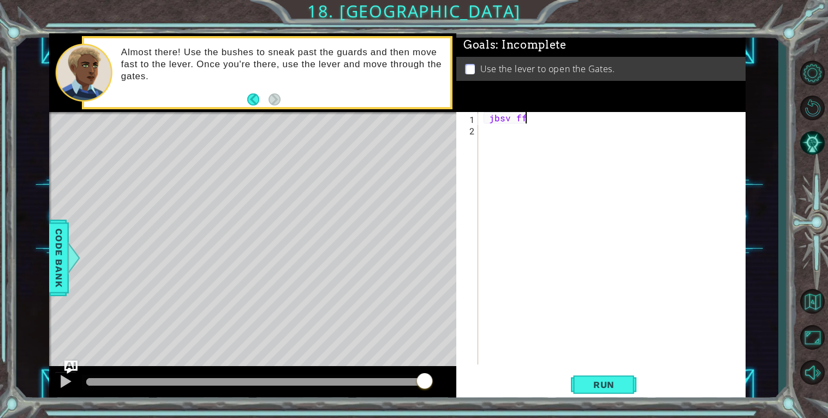
scroll to position [0, 2]
type textarea "j"
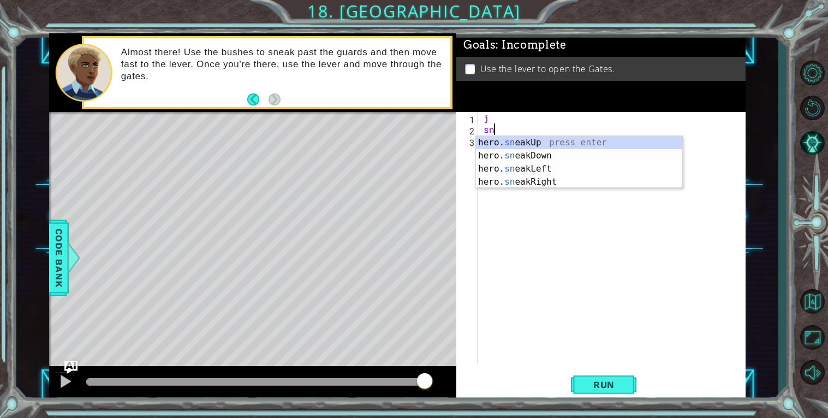
type textarea "s"
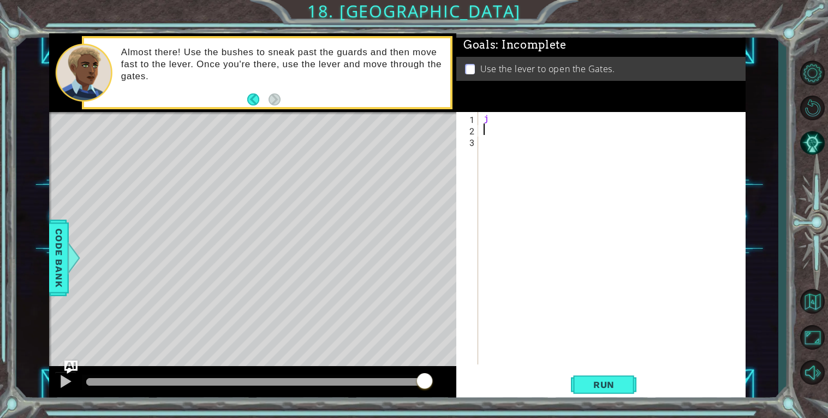
type textarea "j"
click at [63, 388] on div at bounding box center [65, 381] width 14 height 14
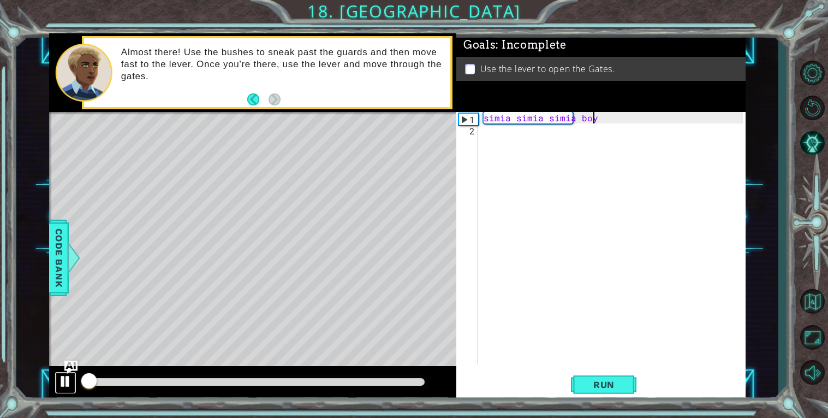
click at [63, 388] on div at bounding box center [65, 381] width 14 height 14
click at [63, 387] on div at bounding box center [65, 381] width 14 height 14
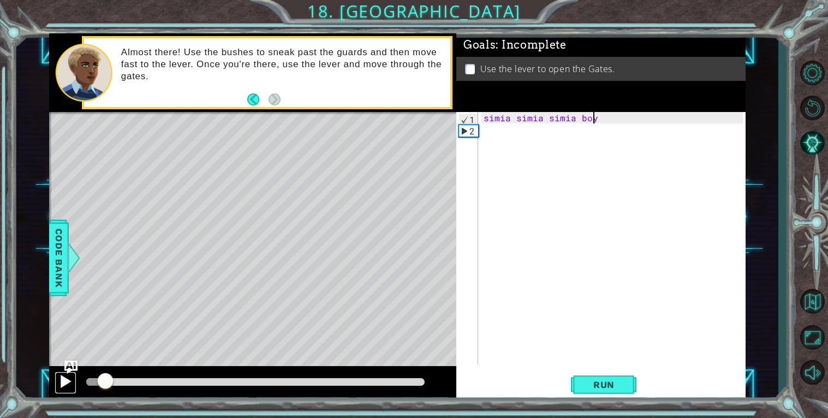
click at [63, 387] on div at bounding box center [65, 381] width 14 height 14
click at [61, 387] on div at bounding box center [65, 381] width 14 height 14
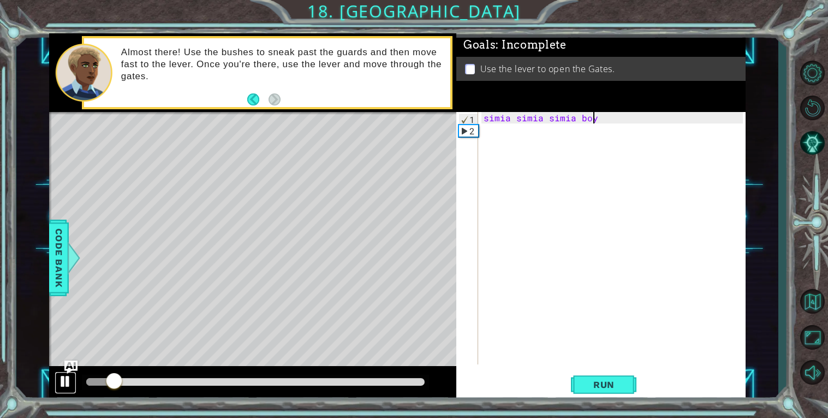
click at [61, 387] on div at bounding box center [65, 381] width 14 height 14
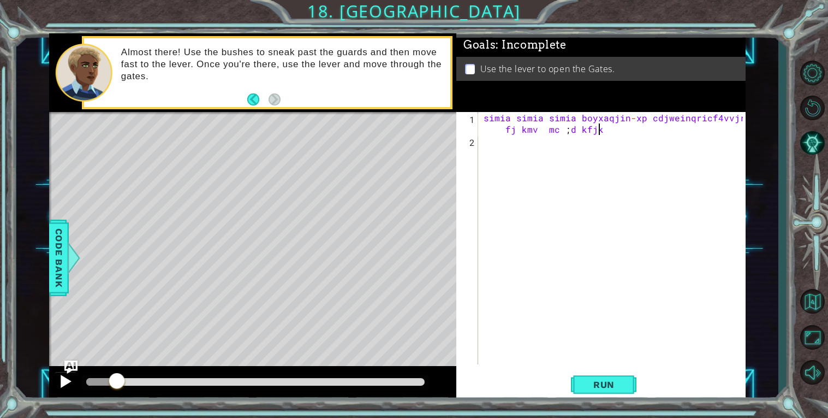
scroll to position [0, 21]
type textarea "[PERSON_NAME] simia boyxaqjin-xp cdjweinqricf4vvjr fj kmv mc ;d kfjkn"
